Goal: Find specific page/section: Find specific page/section

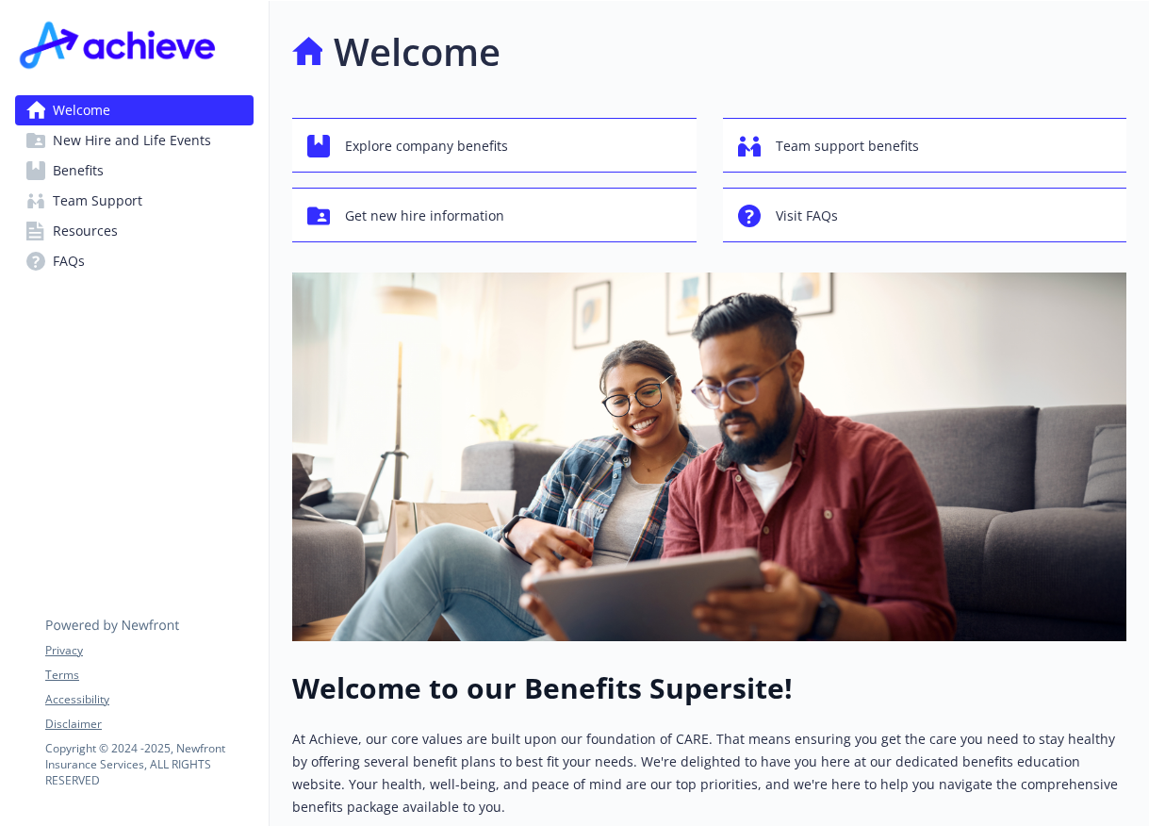
click at [123, 164] on link "Benefits" at bounding box center [134, 171] width 239 height 30
